Goal: Task Accomplishment & Management: Use online tool/utility

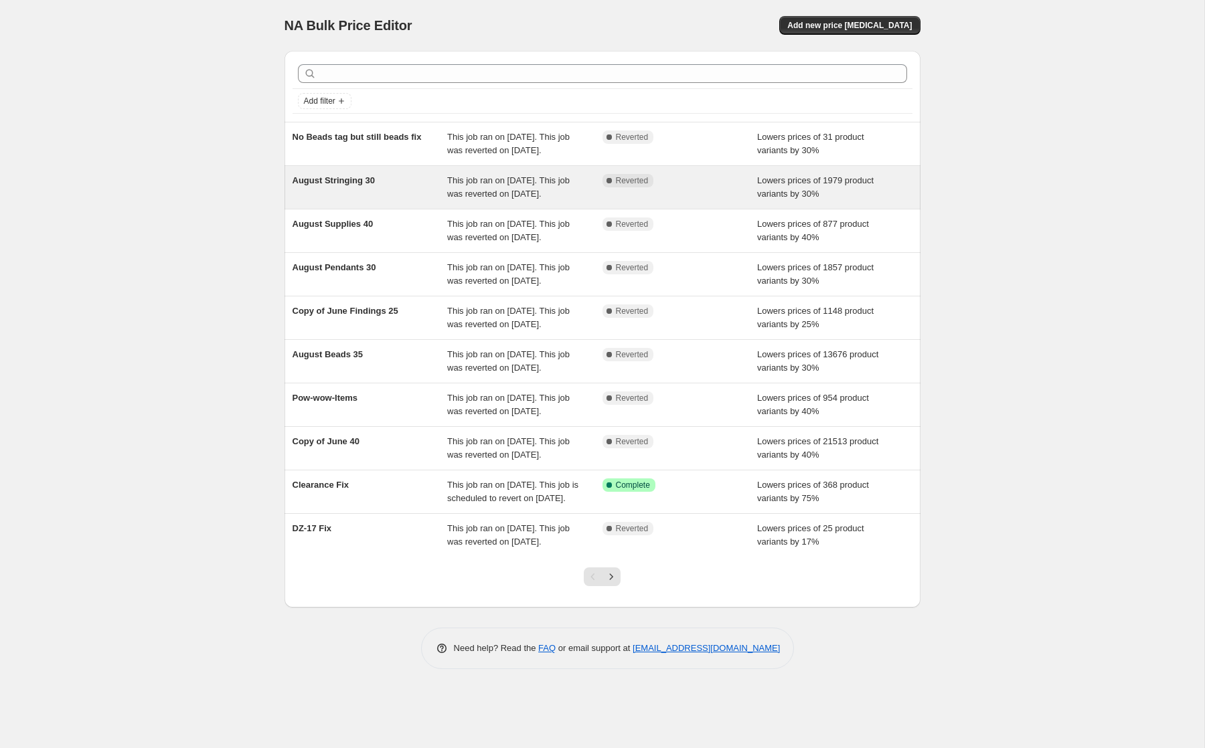
scroll to position [54, 0]
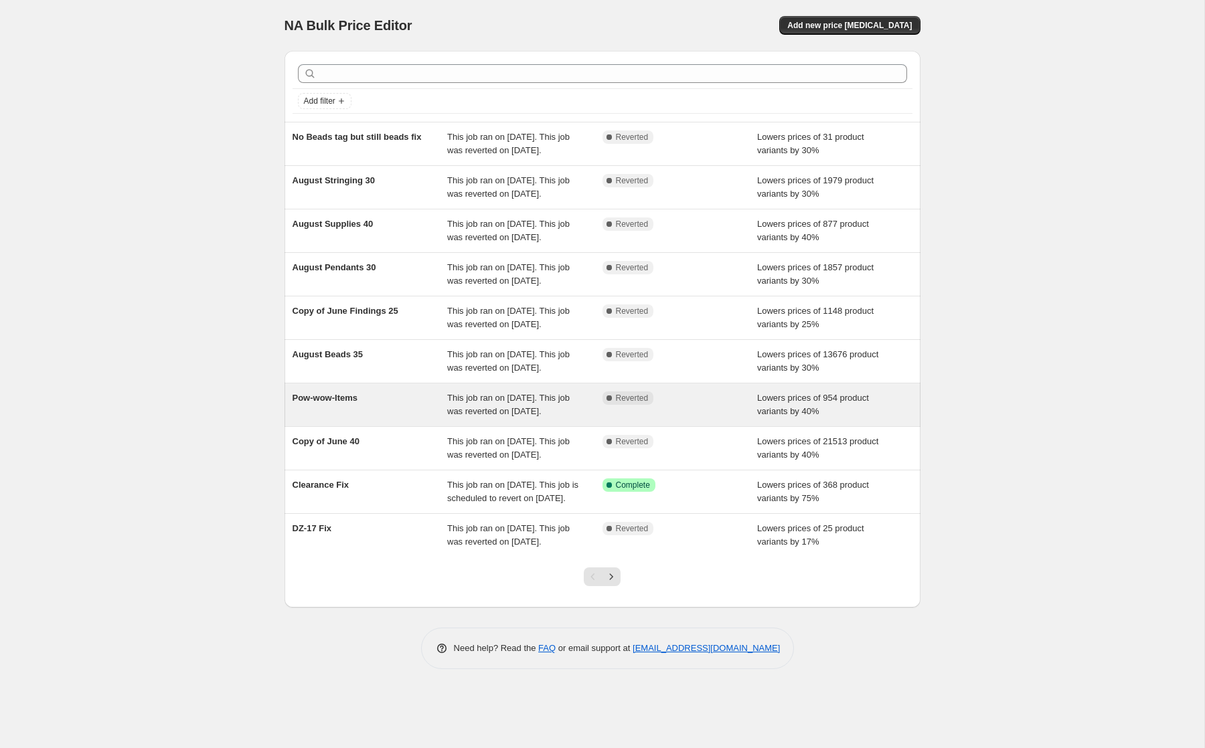
click at [479, 418] on div "This job ran on [DATE]. This job was reverted on [DATE]." at bounding box center [524, 405] width 155 height 27
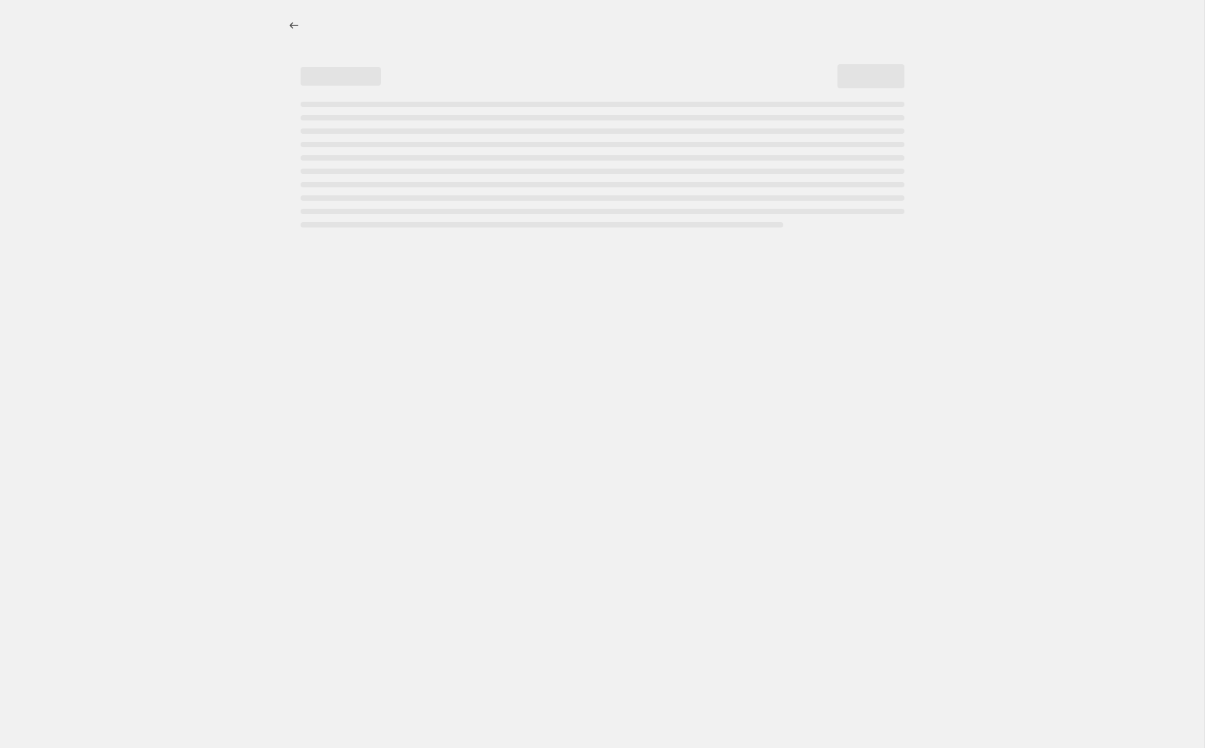
select select "percentage"
select select "tag"
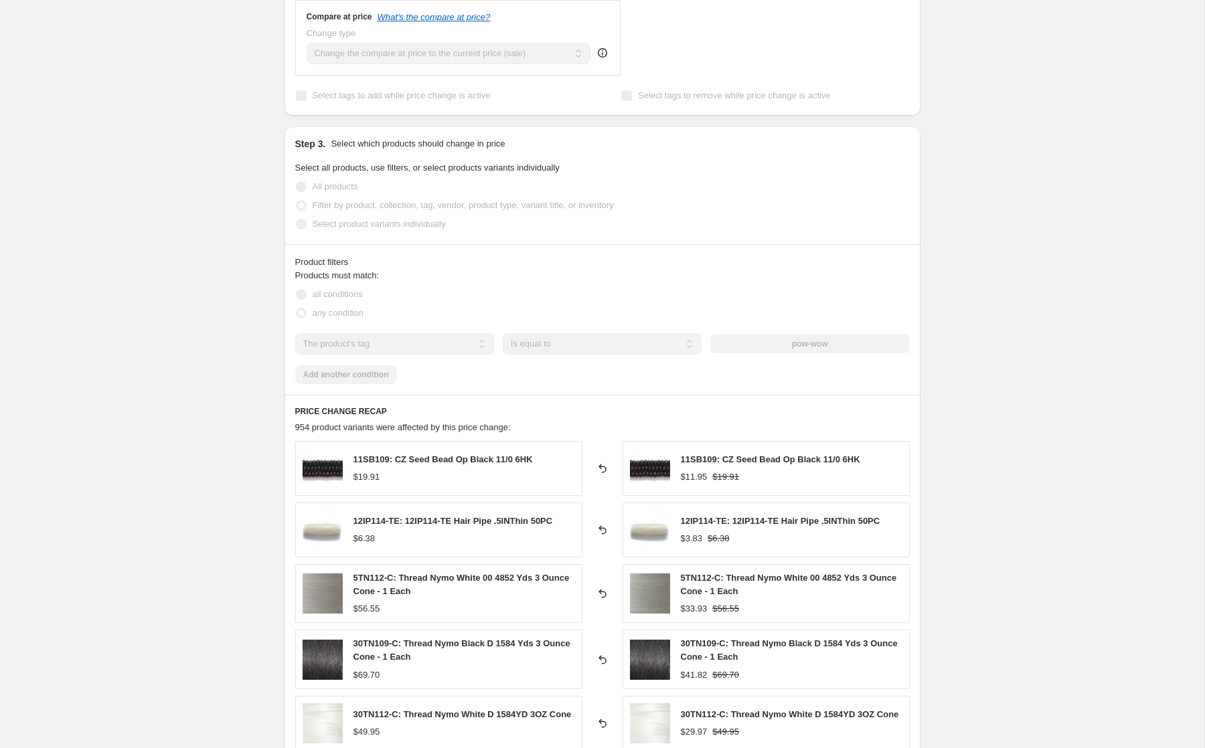
scroll to position [542, 0]
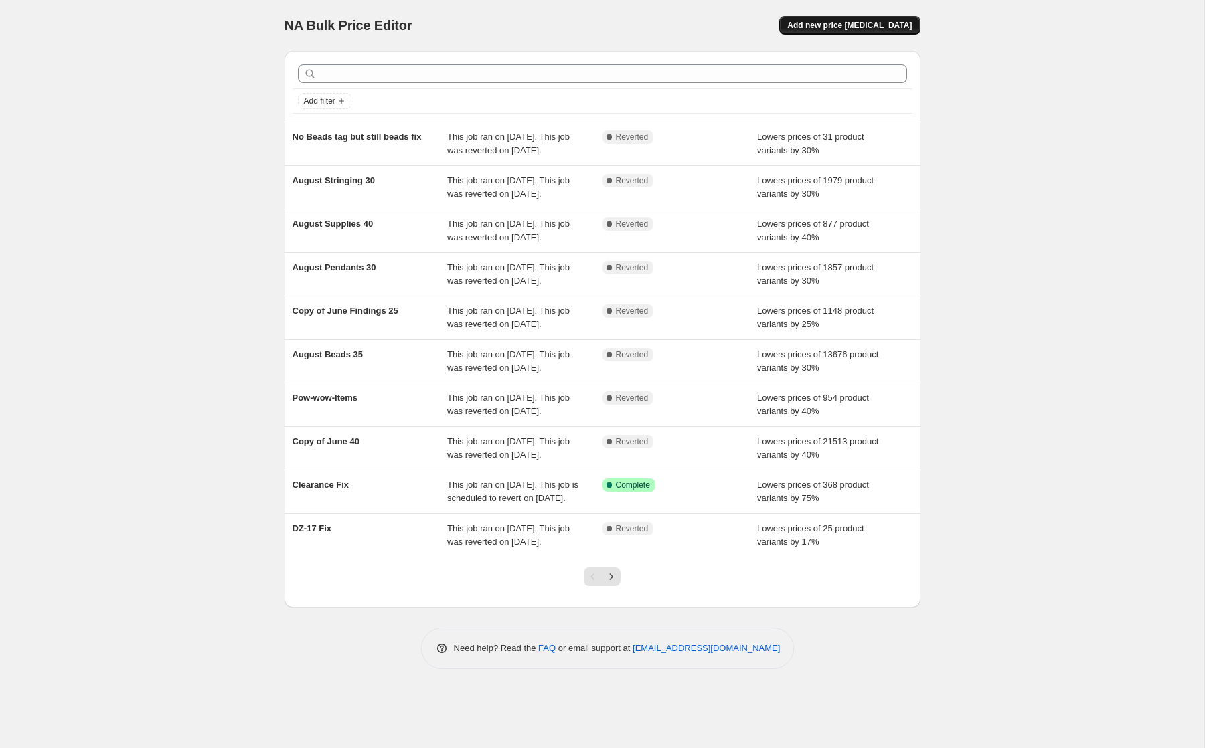
click at [865, 27] on span "Add new price [MEDICAL_DATA]" at bounding box center [849, 25] width 125 height 11
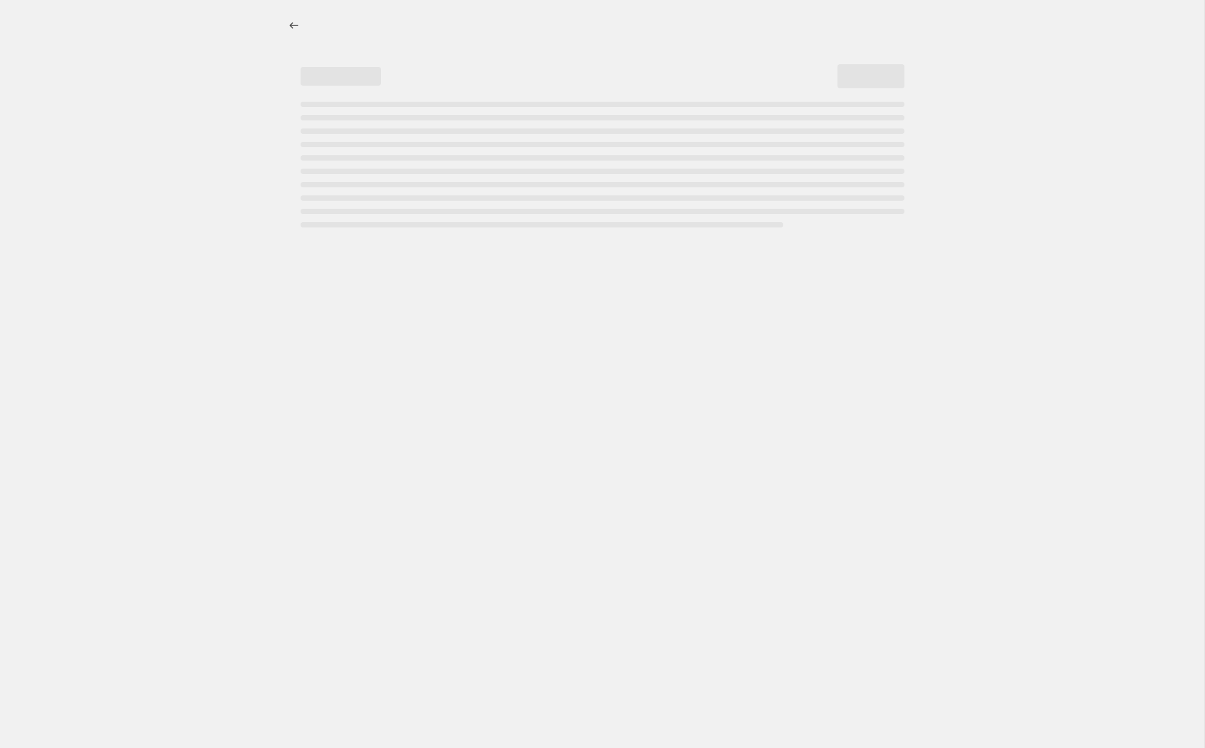
select select "percentage"
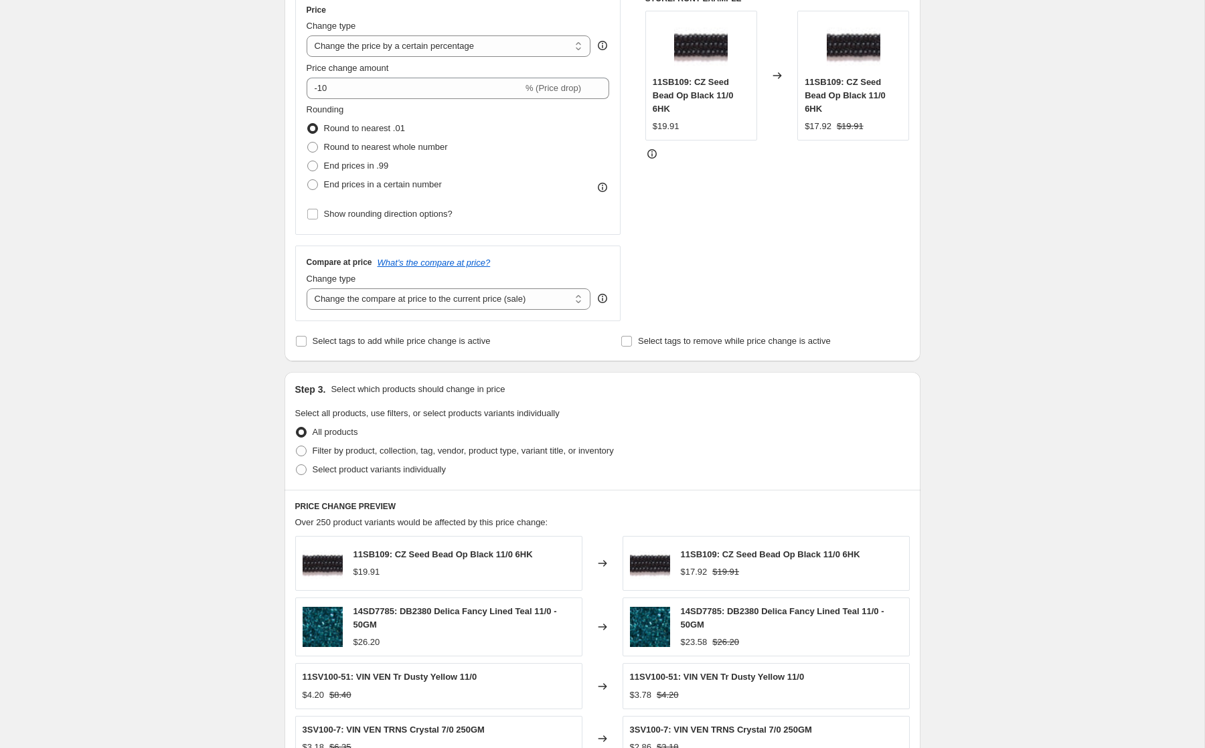
scroll to position [267, 0]
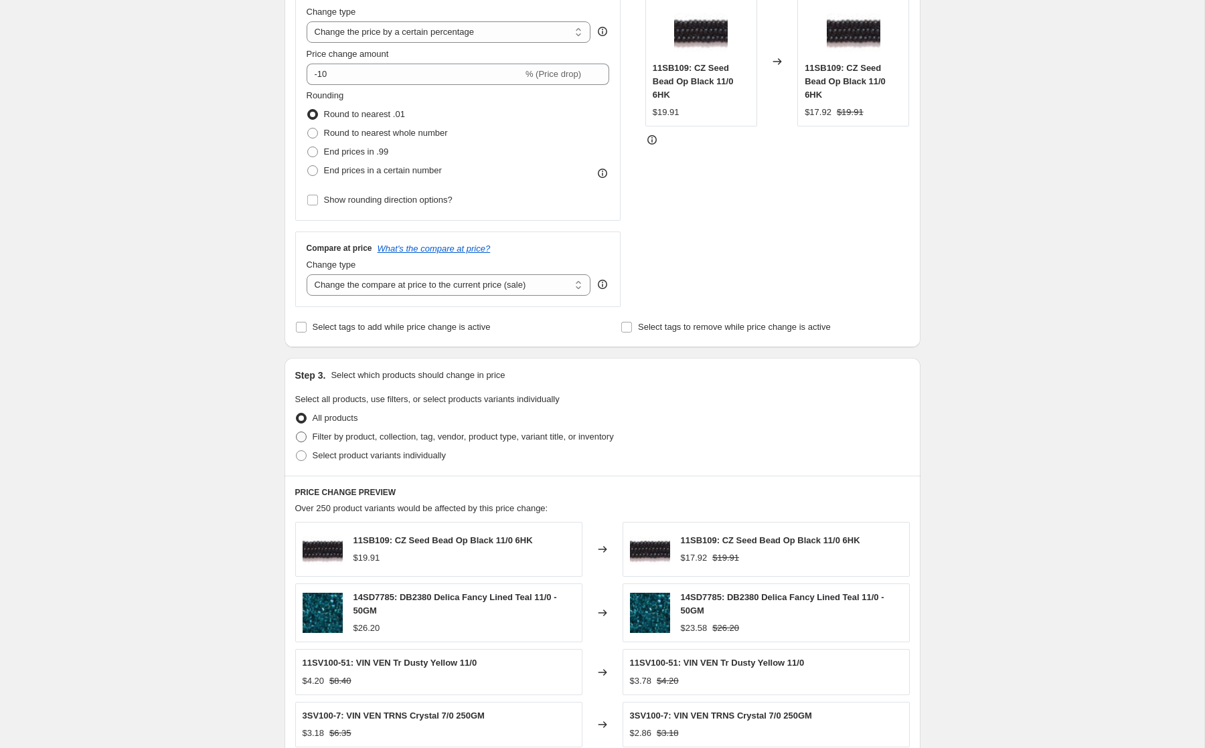
click at [305, 436] on span at bounding box center [301, 437] width 11 height 11
click at [297, 432] on input "Filter by product, collection, tag, vendor, product type, variant title, or inv…" at bounding box center [296, 432] width 1 height 1
radio input "true"
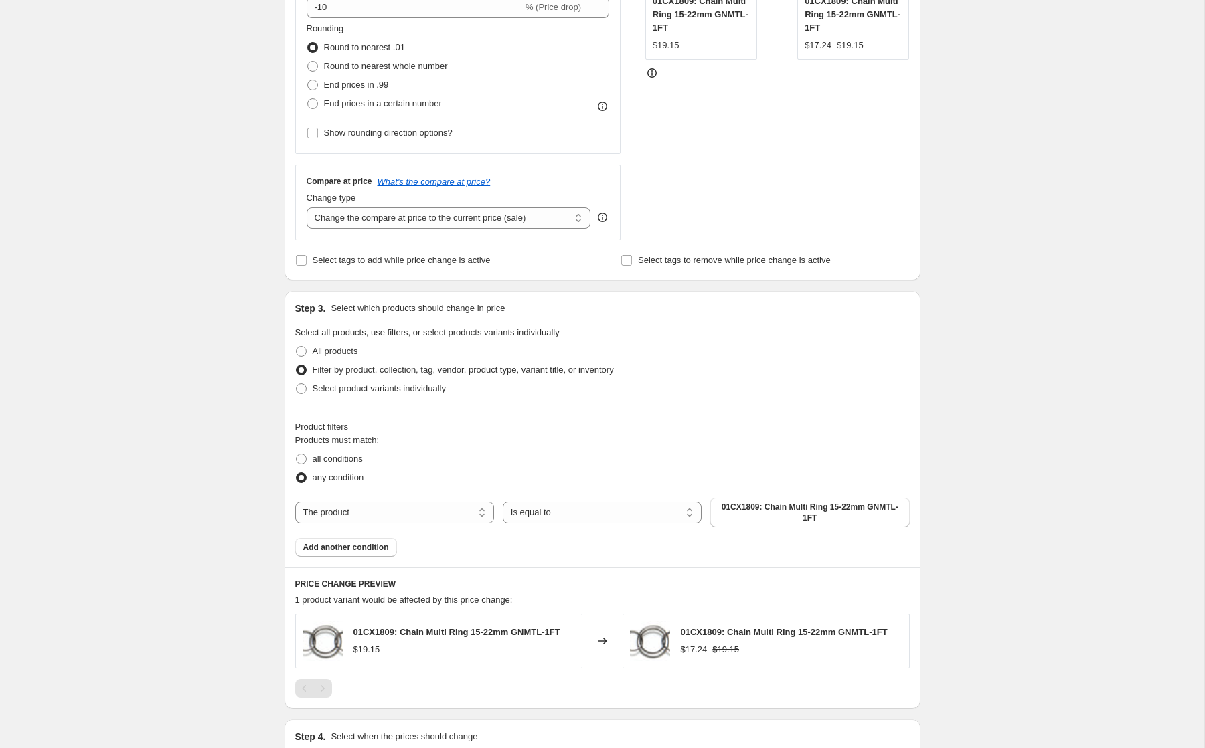
scroll to position [349, 0]
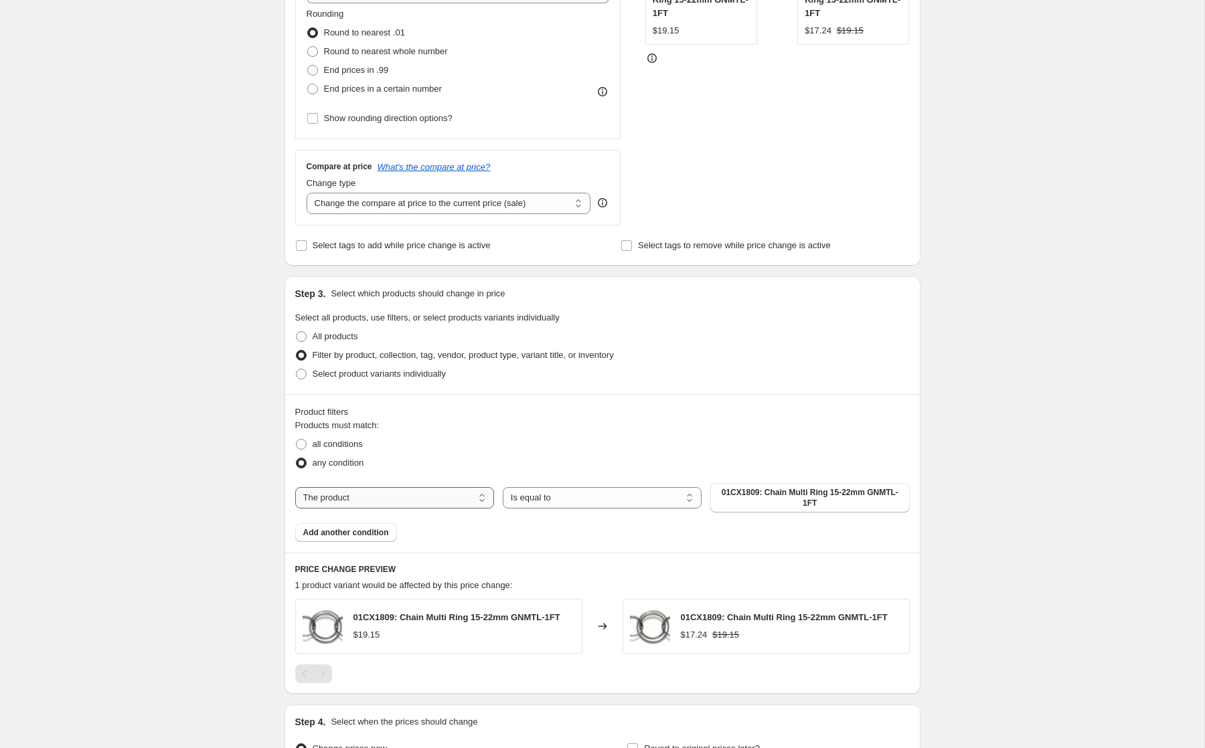
click at [460, 498] on select "The product The product's collection The product's tag The product's vendor The…" at bounding box center [394, 497] width 199 height 21
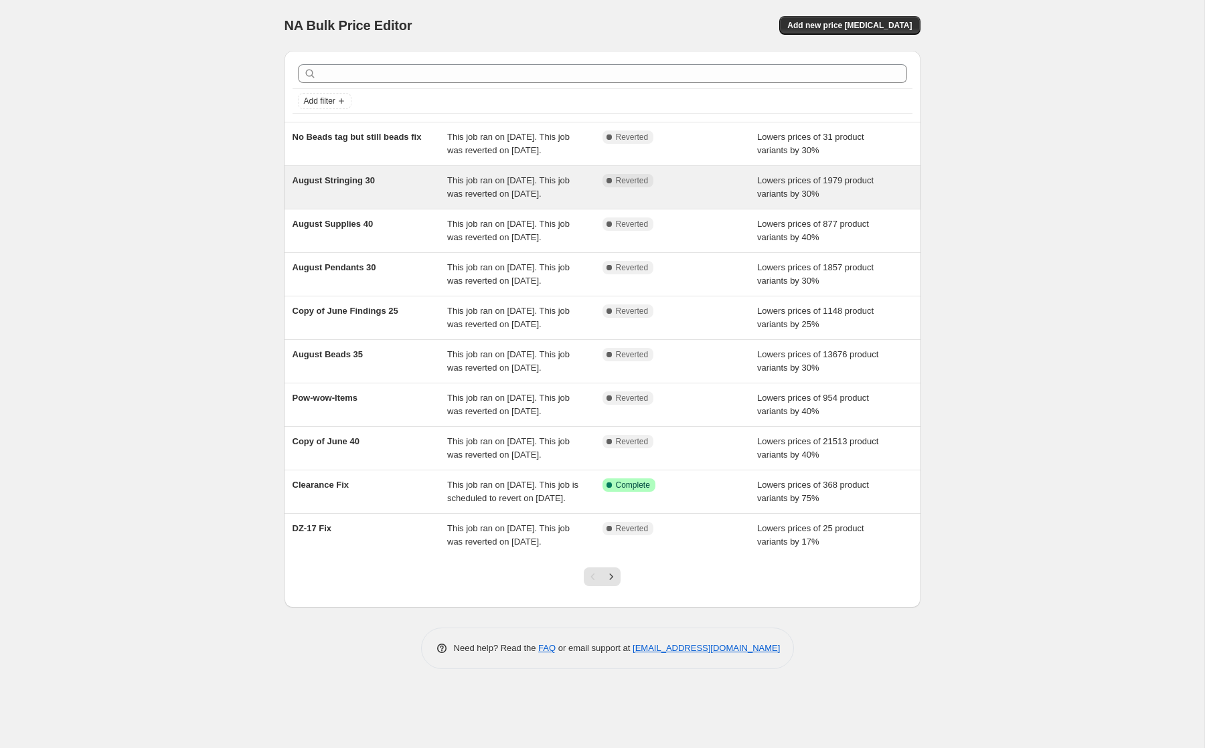
click at [495, 201] on div "This job ran on [DATE]. This job was reverted on [DATE]." at bounding box center [524, 187] width 155 height 27
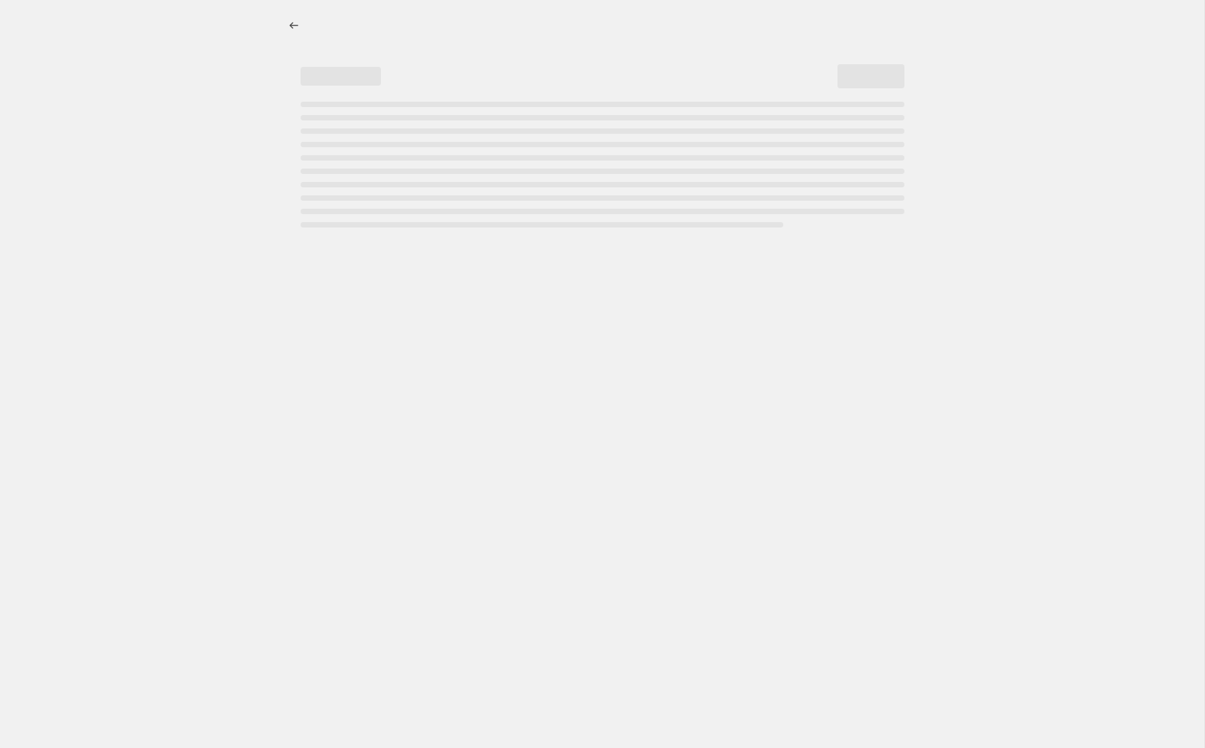
select select "percentage"
select select "collection"
select select "tag"
select select "not_equal"
select select "tag"
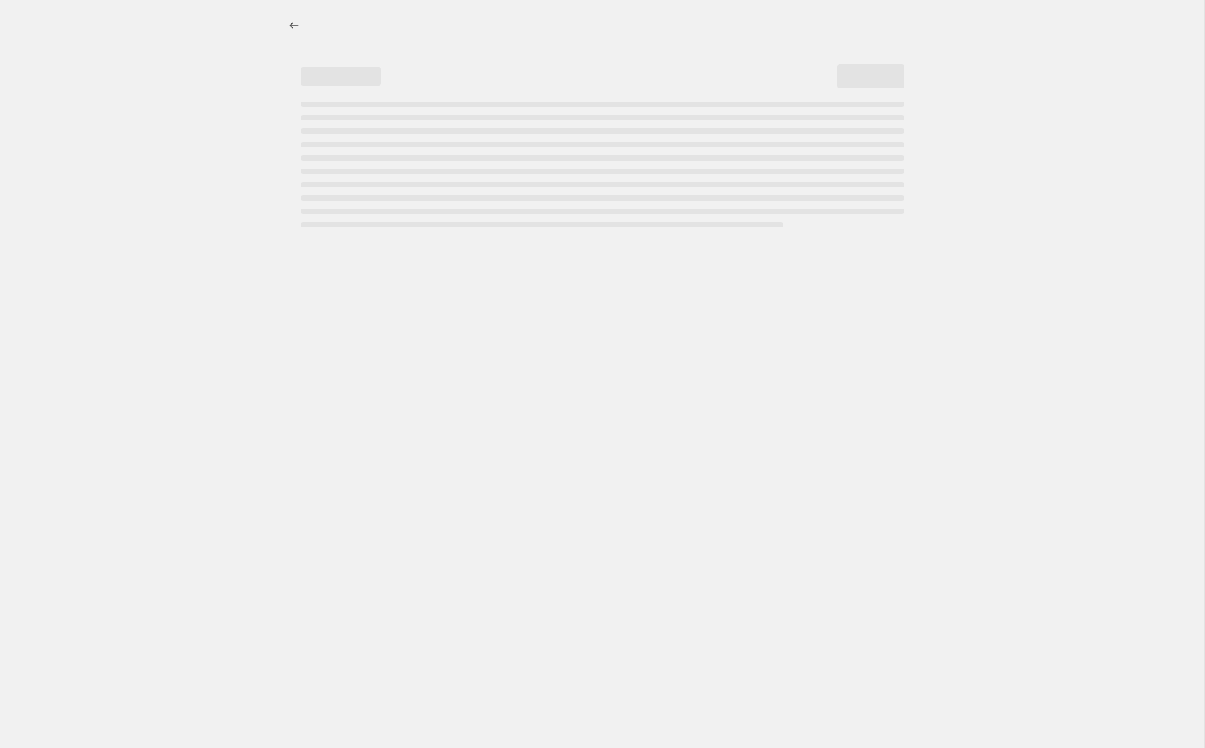
select select "not_equal"
select select "tag"
select select "not_equal"
select select "tag"
select select "not_equal"
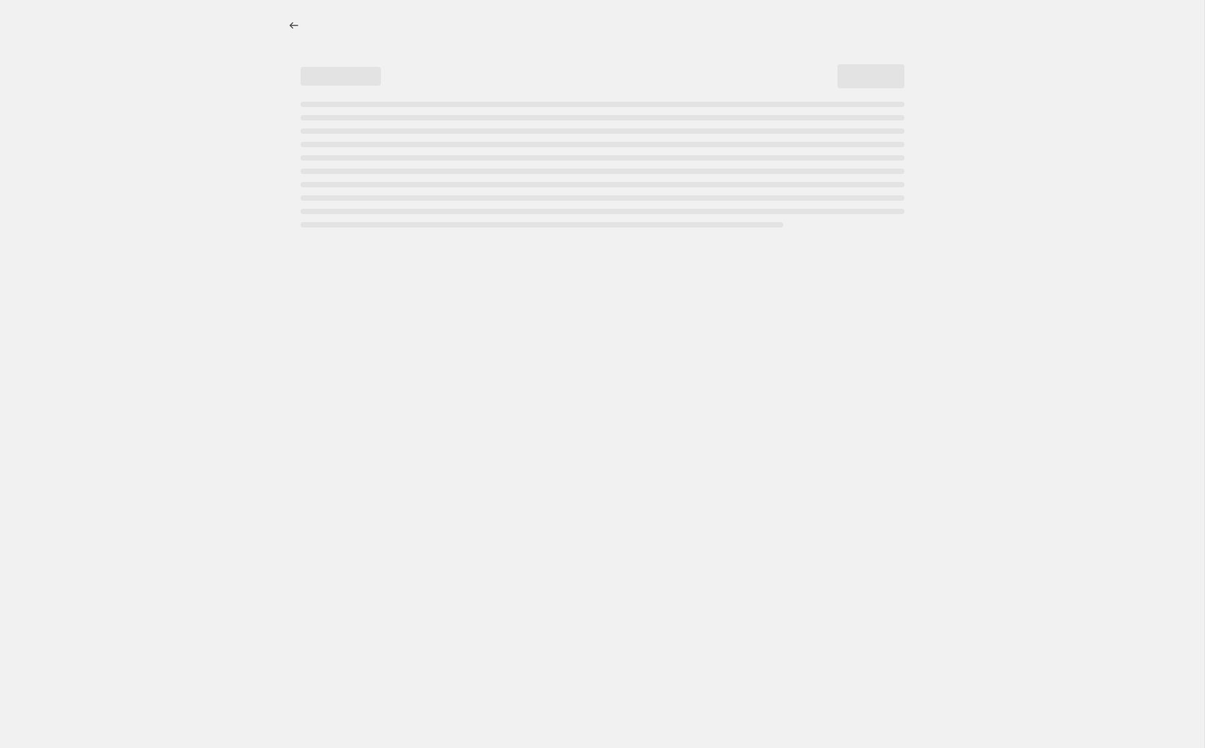
select select "tag"
select select "not_equal"
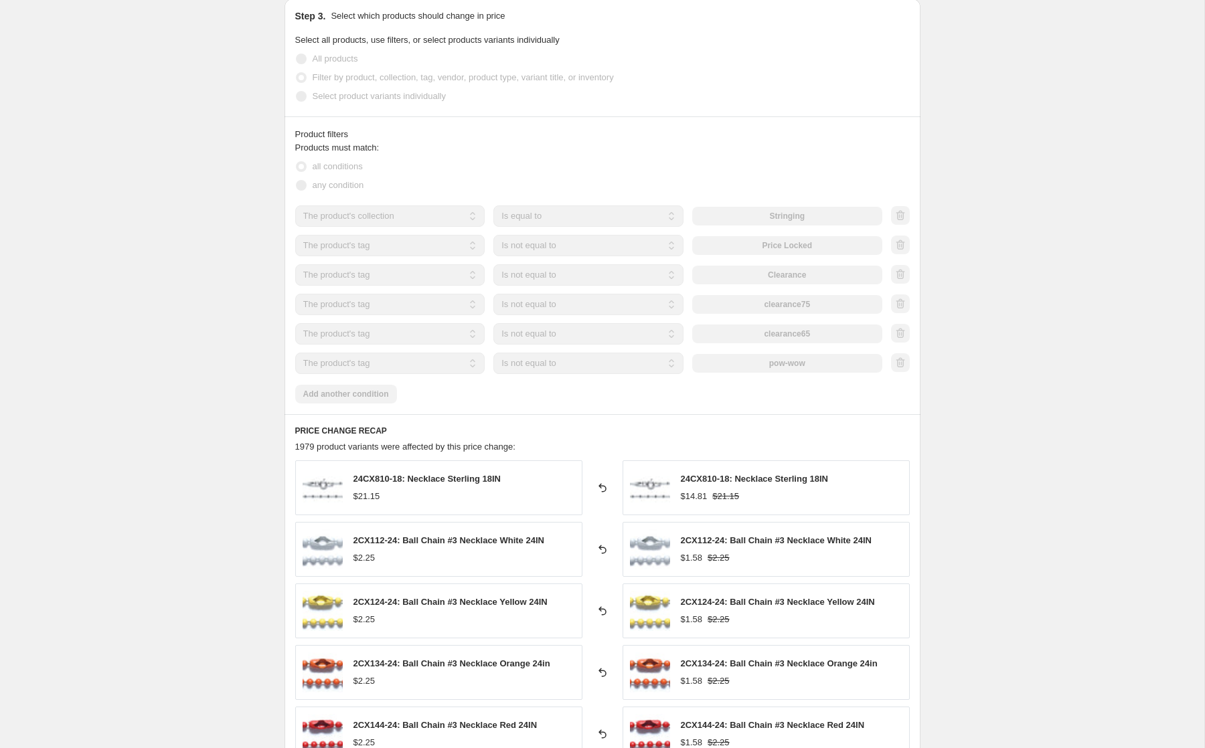
scroll to position [785, 0]
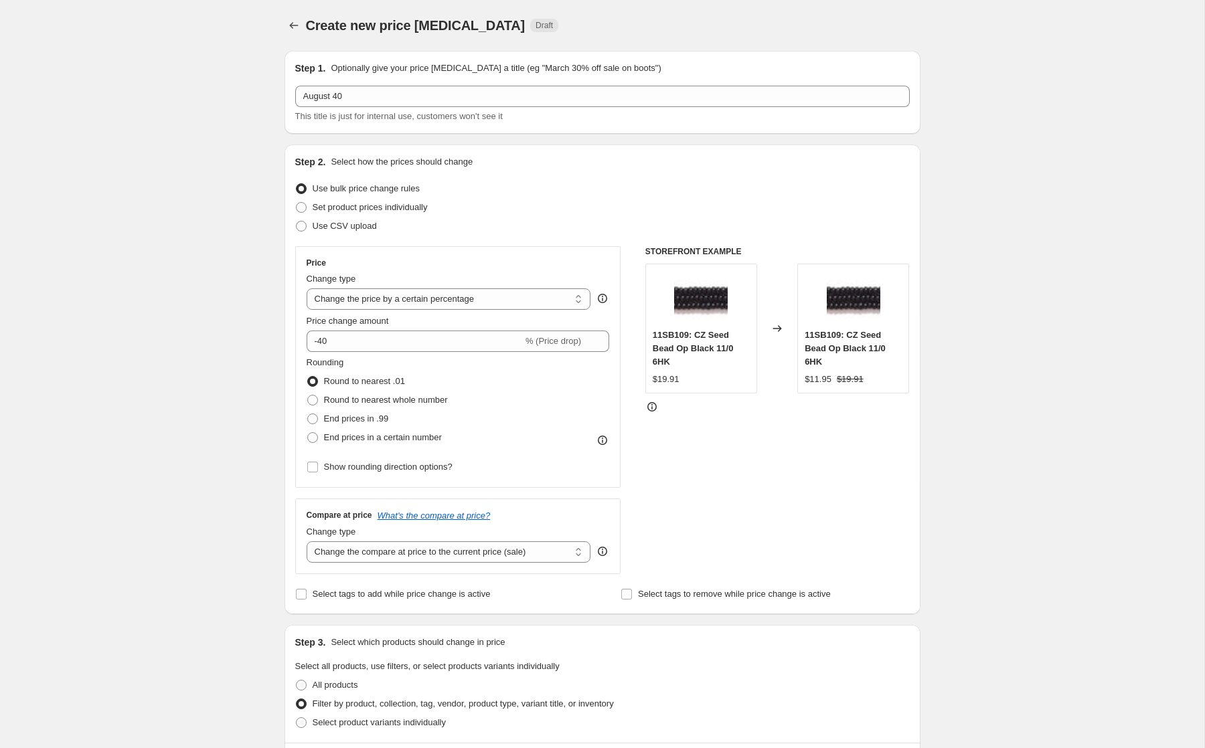
select select "percentage"
select select "tag"
select select "not_equal"
select select "tag"
select select "not_equal"
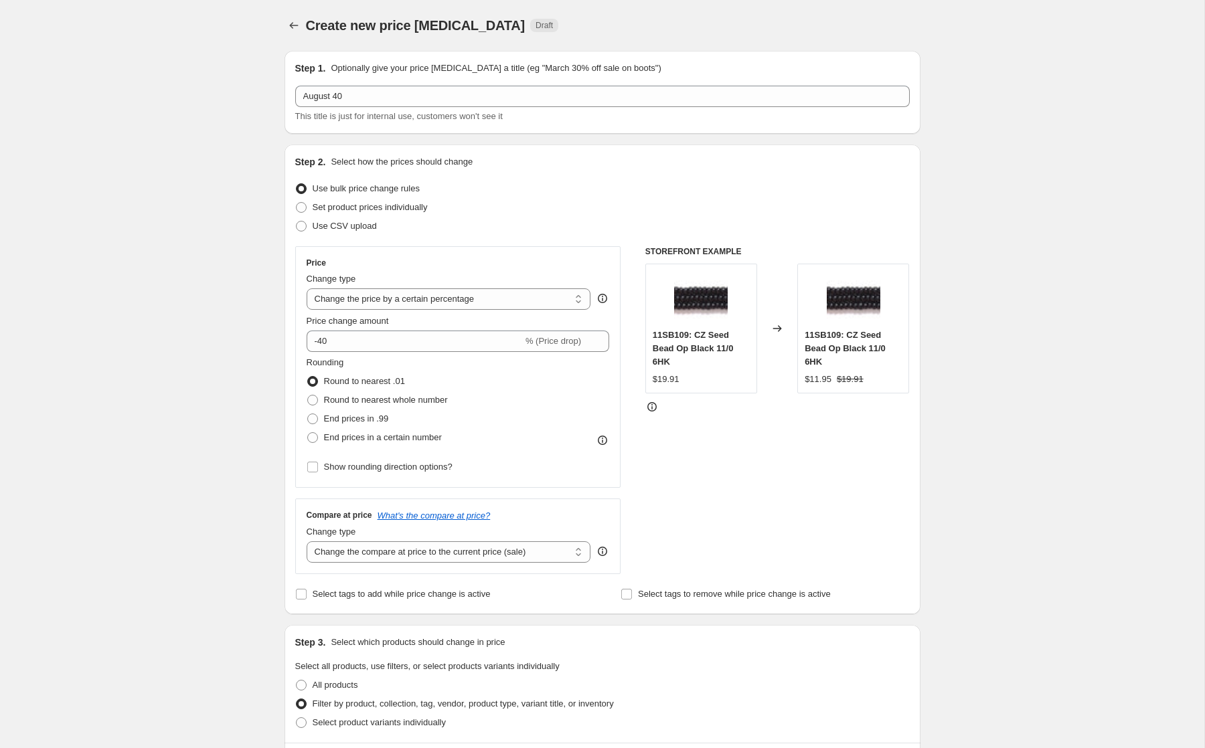
select select "tag"
select select "not_equal"
select select "tag"
select select "not_equal"
select select "collection"
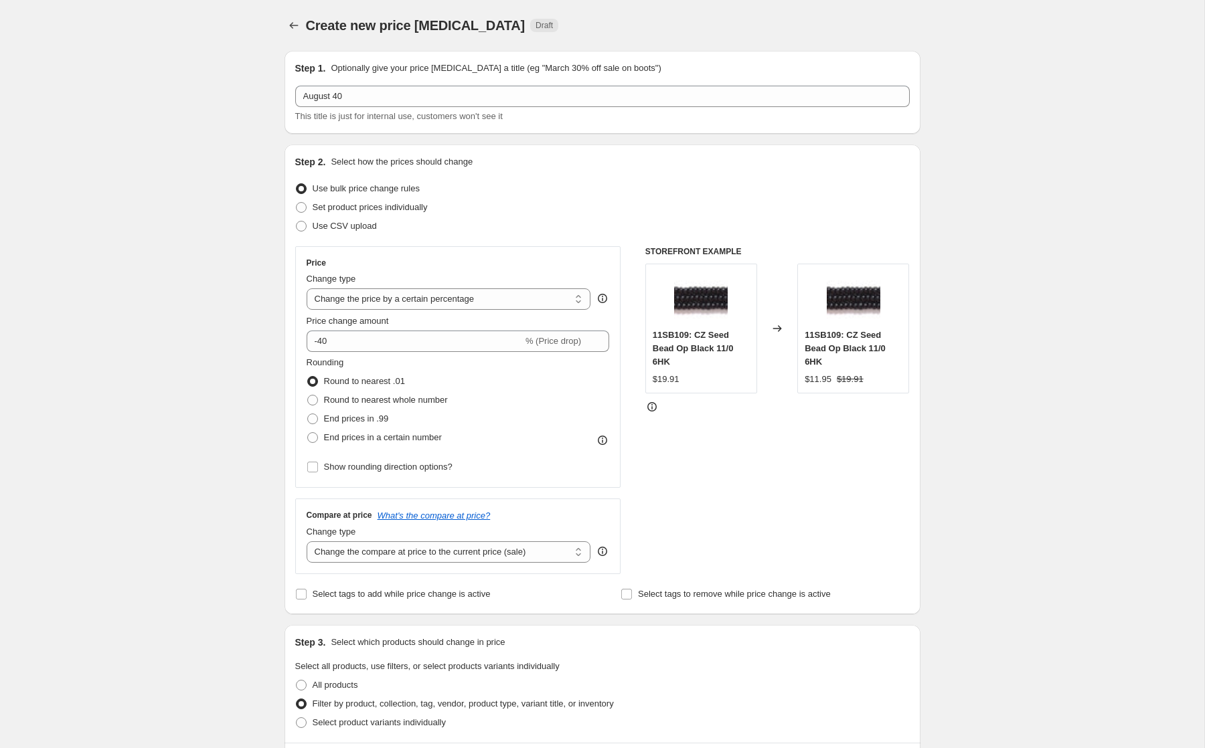
select select "not_equal"
select select "collection"
select select "not_equal"
select select "vendor"
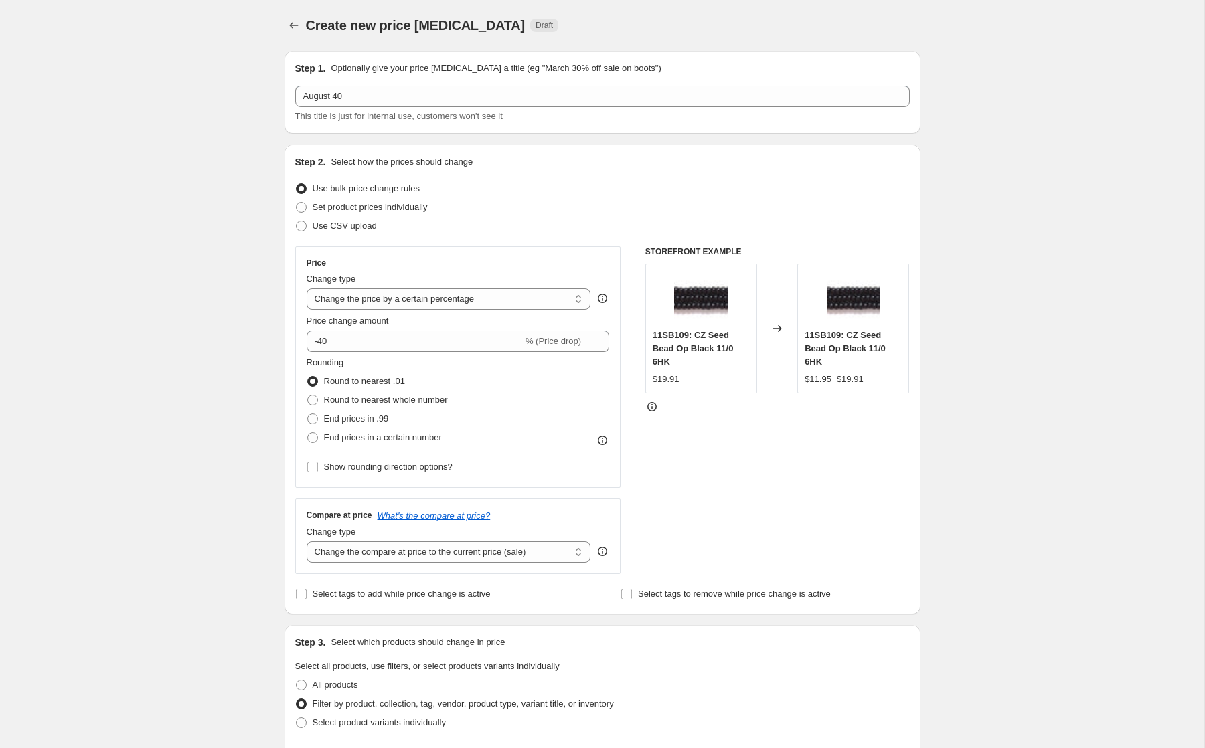
select select "not_equal"
select select "product_status"
select select "vendor"
select select "not_equal"
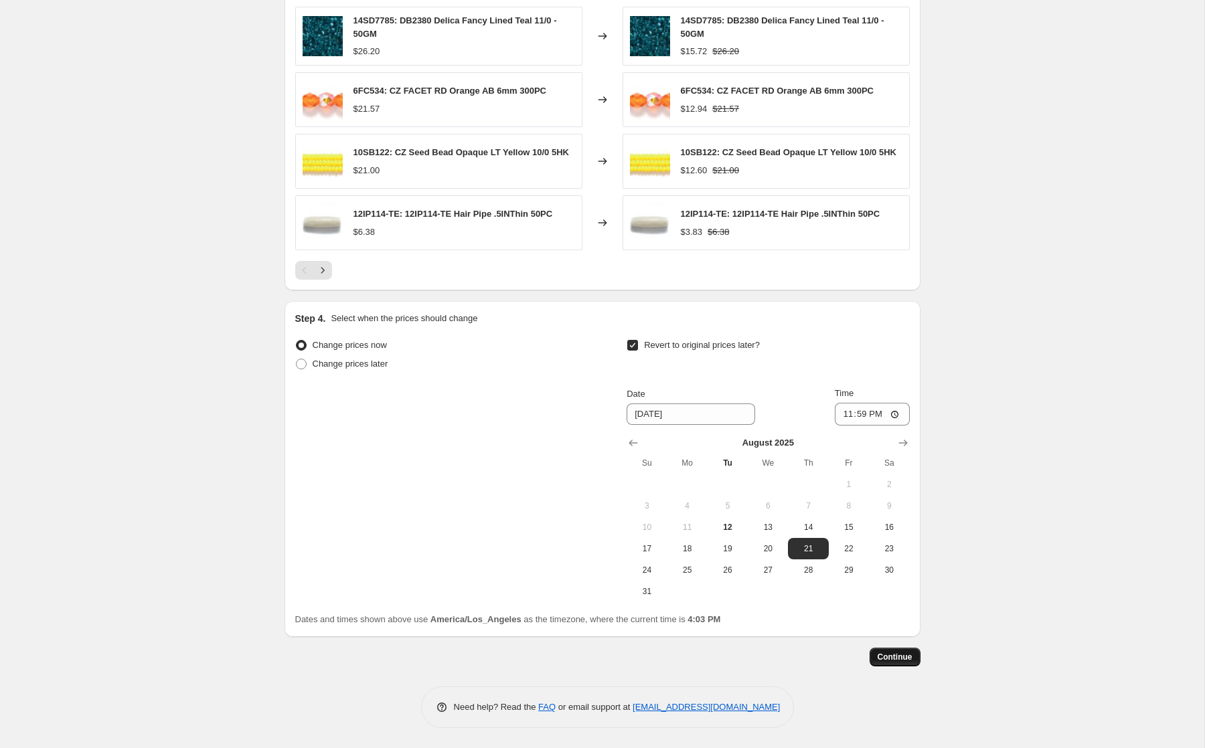
click at [888, 653] on span "Continue" at bounding box center [895, 657] width 35 height 11
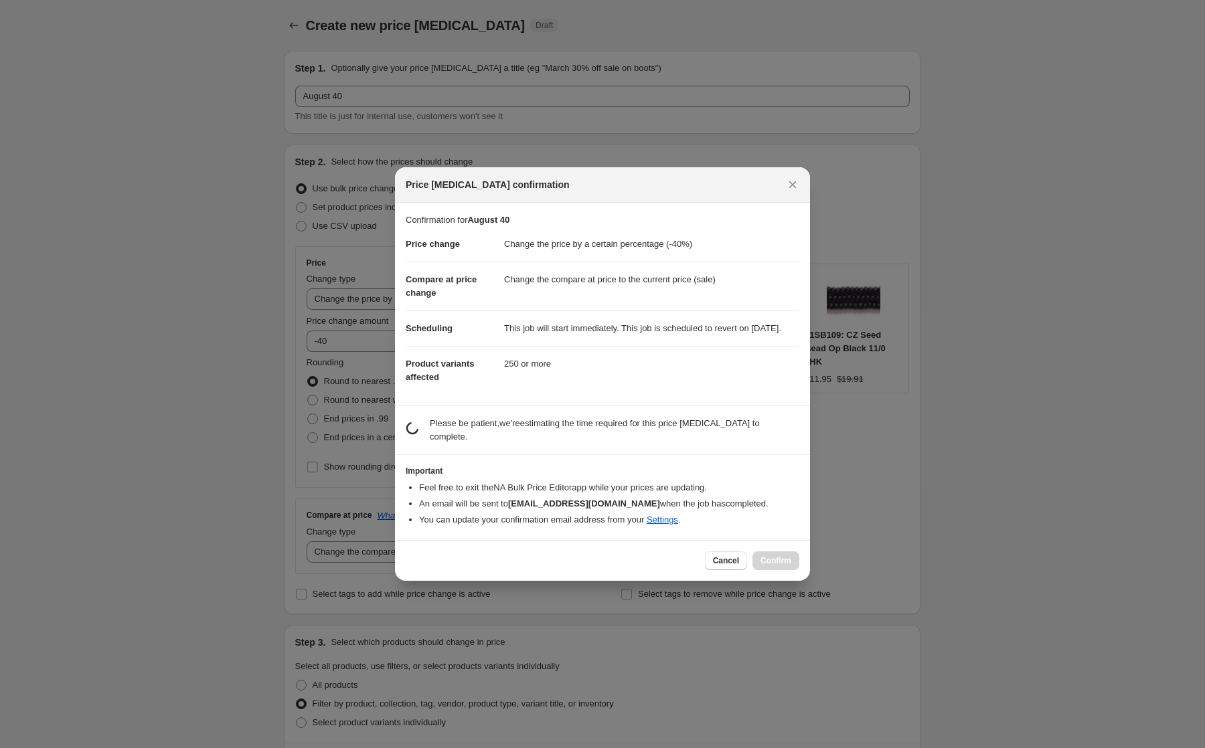
scroll to position [0, 0]
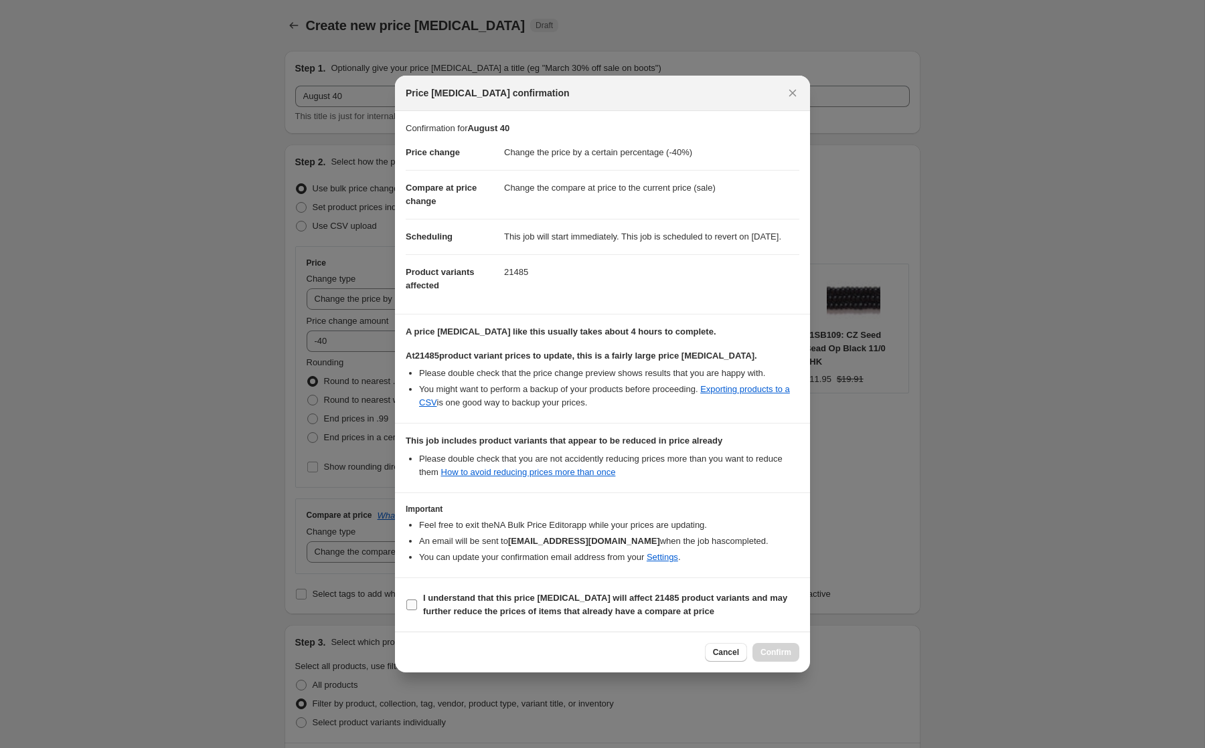
click at [449, 603] on b "I understand that this price change job will affect 21485 product variants and …" at bounding box center [605, 604] width 364 height 23
click at [417, 603] on input "I understand that this price change job will affect 21485 product variants and …" at bounding box center [411, 605] width 11 height 11
checkbox input "true"
click at [715, 655] on span "Cancel" at bounding box center [726, 652] width 26 height 11
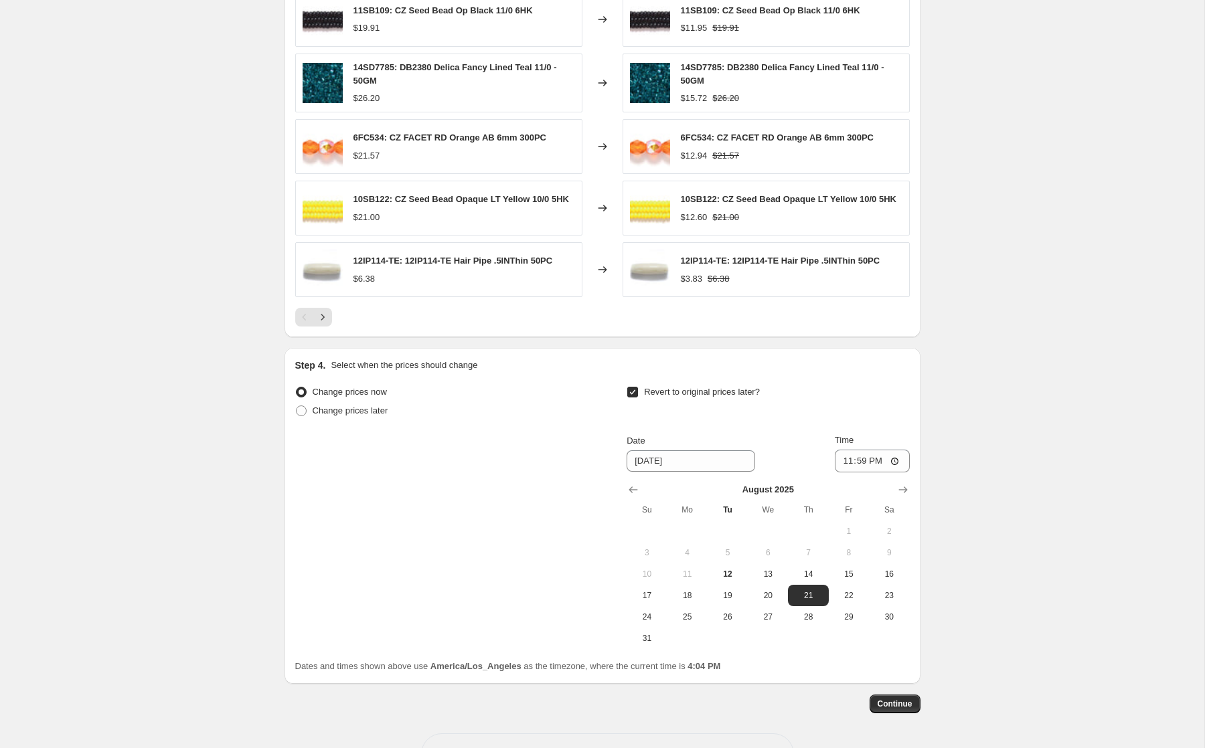
scroll to position [1260, 0]
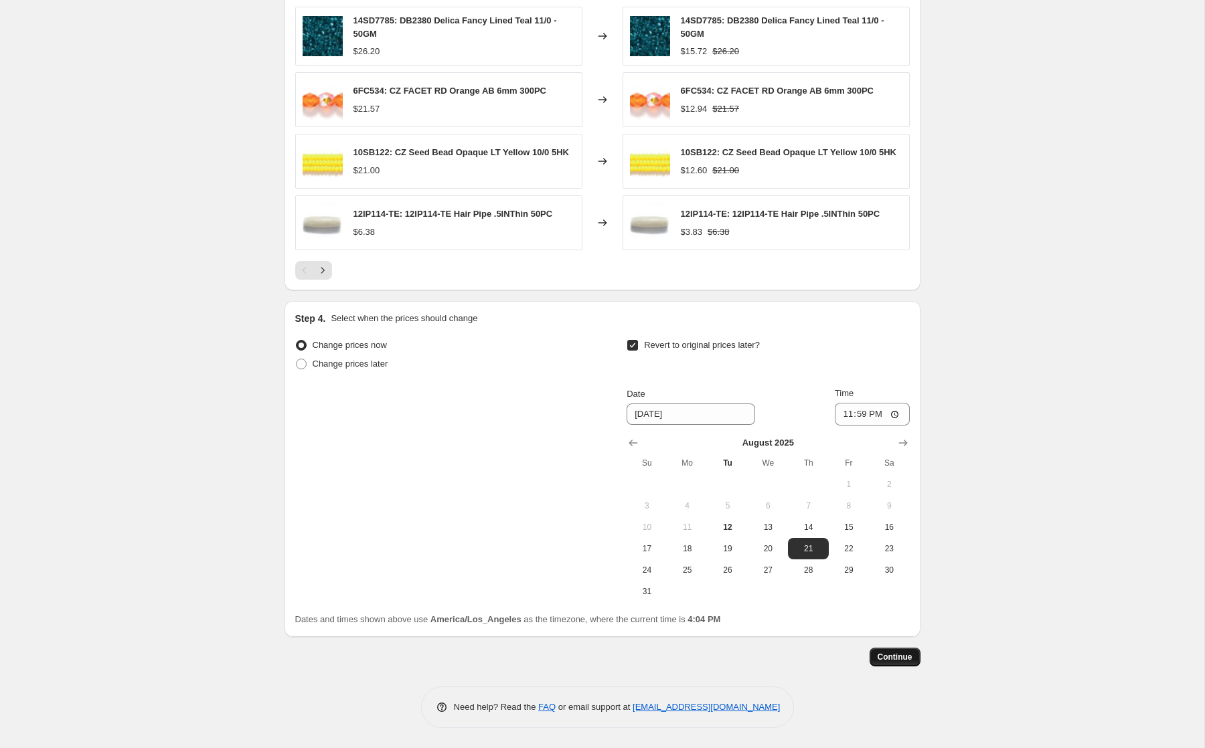
click at [879, 657] on span "Continue" at bounding box center [895, 657] width 35 height 11
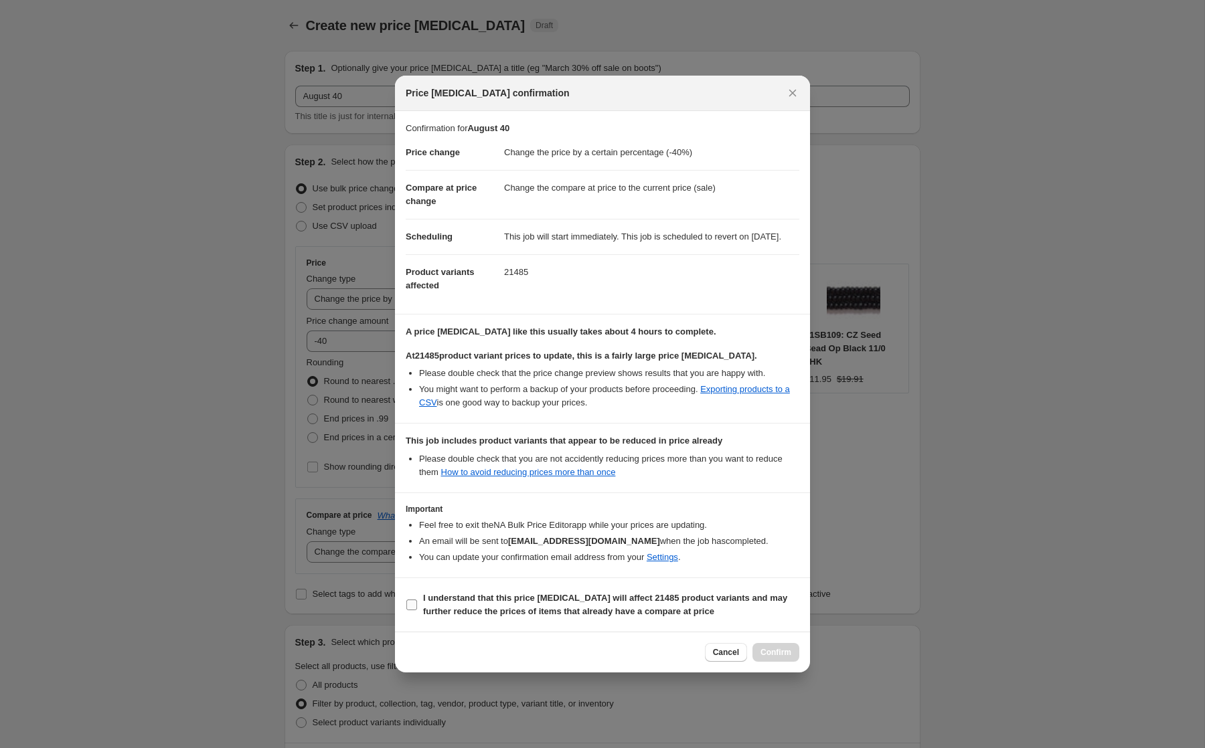
click at [584, 604] on b "I understand that this price change job will affect 21485 product variants and …" at bounding box center [605, 604] width 364 height 23
click at [417, 604] on input "I understand that this price change job will affect 21485 product variants and …" at bounding box center [411, 605] width 11 height 11
checkbox input "true"
click at [778, 658] on span "Confirm" at bounding box center [775, 652] width 31 height 11
